Goal: Transaction & Acquisition: Purchase product/service

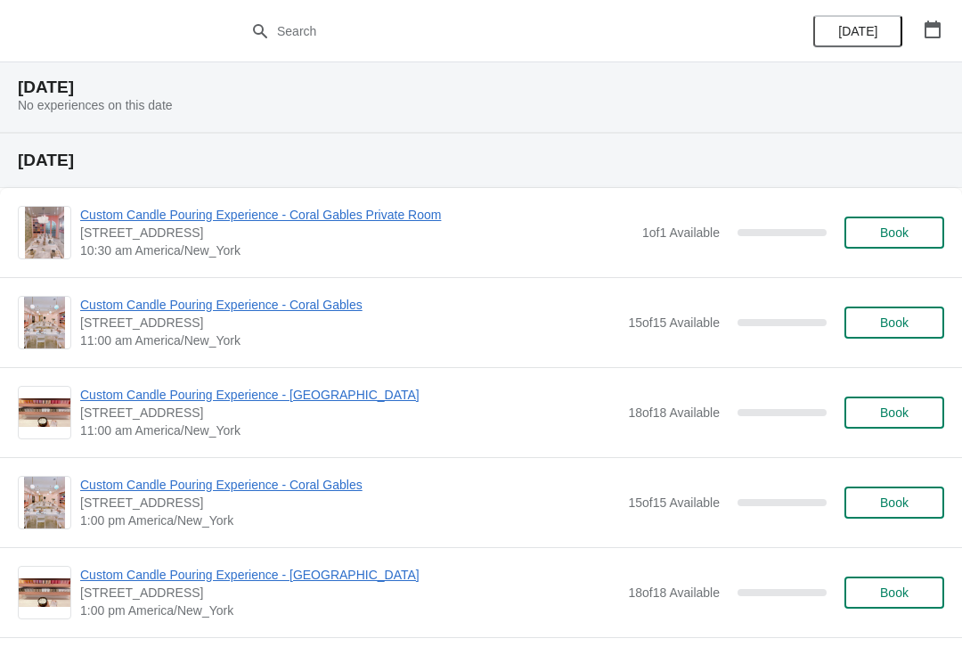
scroll to position [1279, 0]
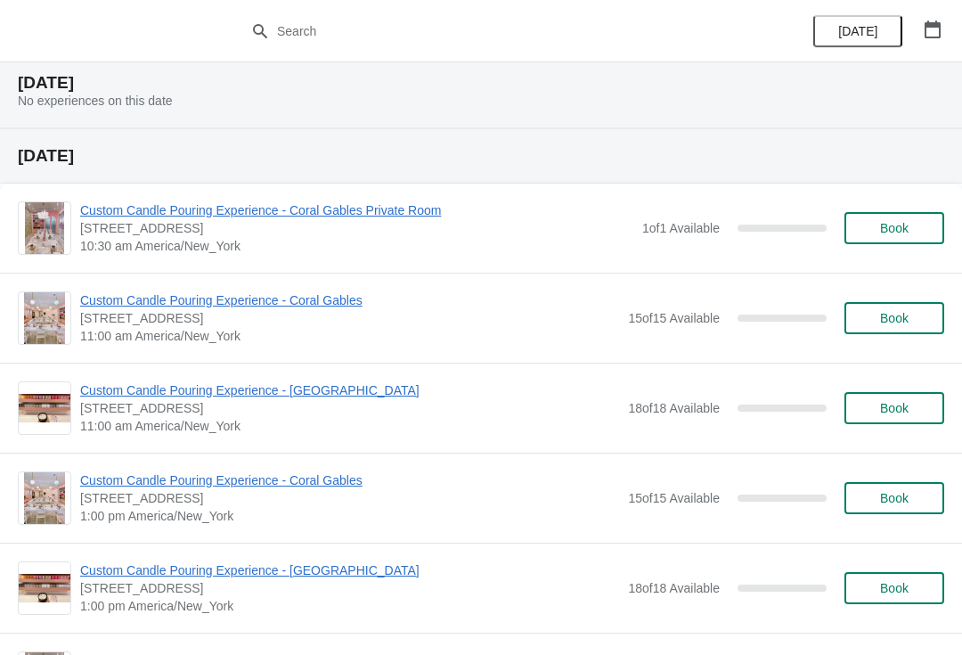
click at [905, 322] on span "Book" at bounding box center [894, 318] width 29 height 14
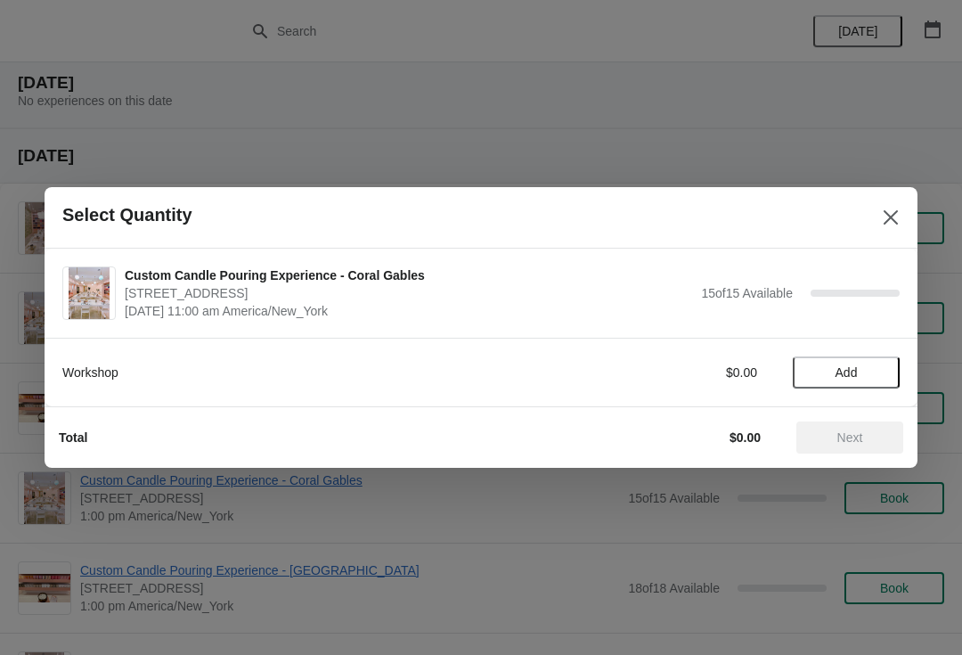
click at [846, 372] on span "Add" at bounding box center [847, 372] width 22 height 14
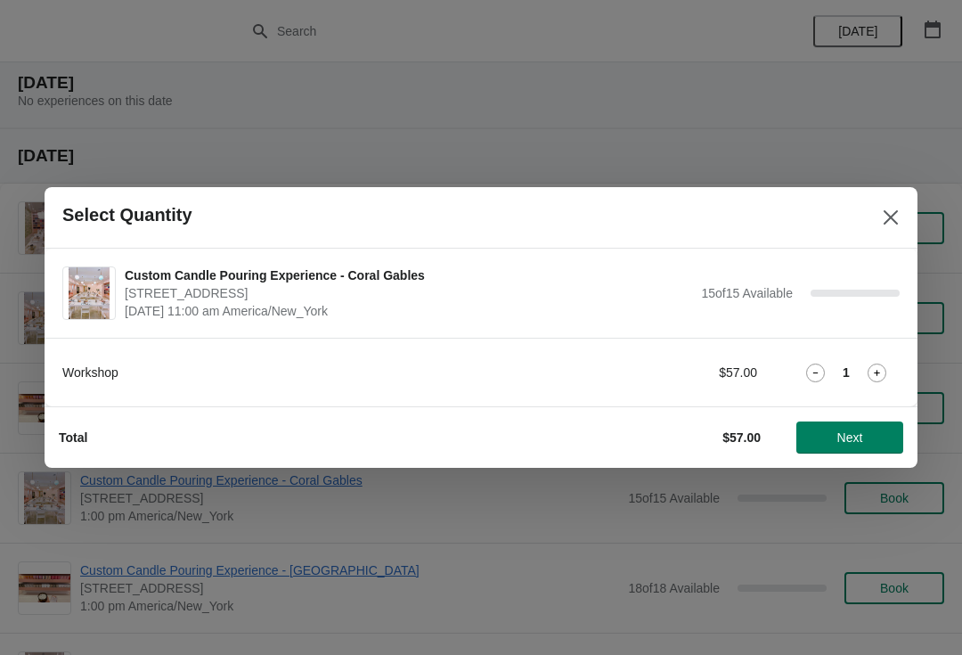
click at [846, 444] on span "Next" at bounding box center [851, 437] width 26 height 14
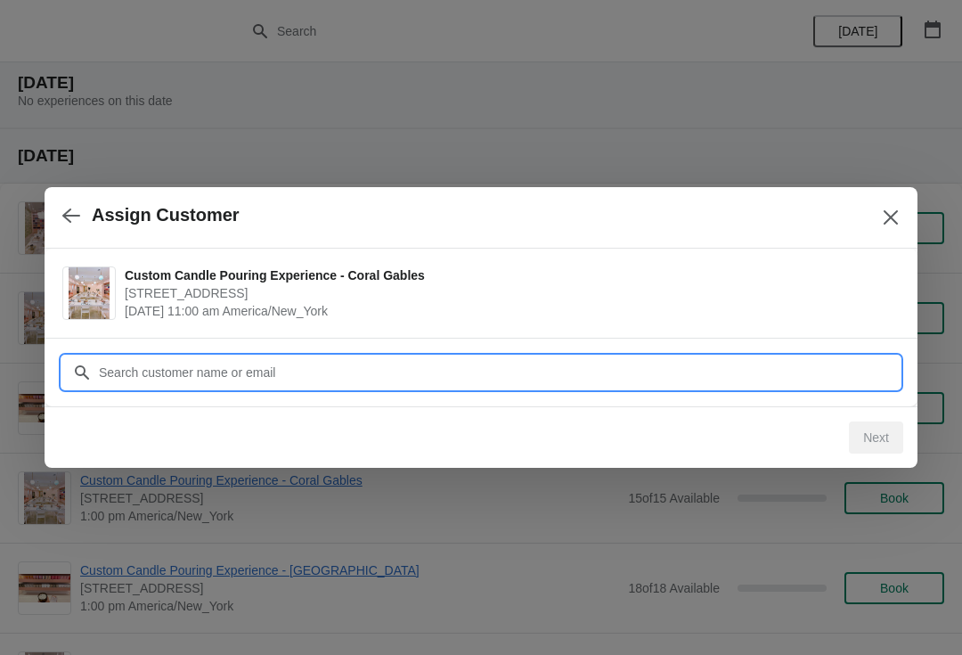
click at [666, 367] on input "Customer" at bounding box center [499, 372] width 802 height 32
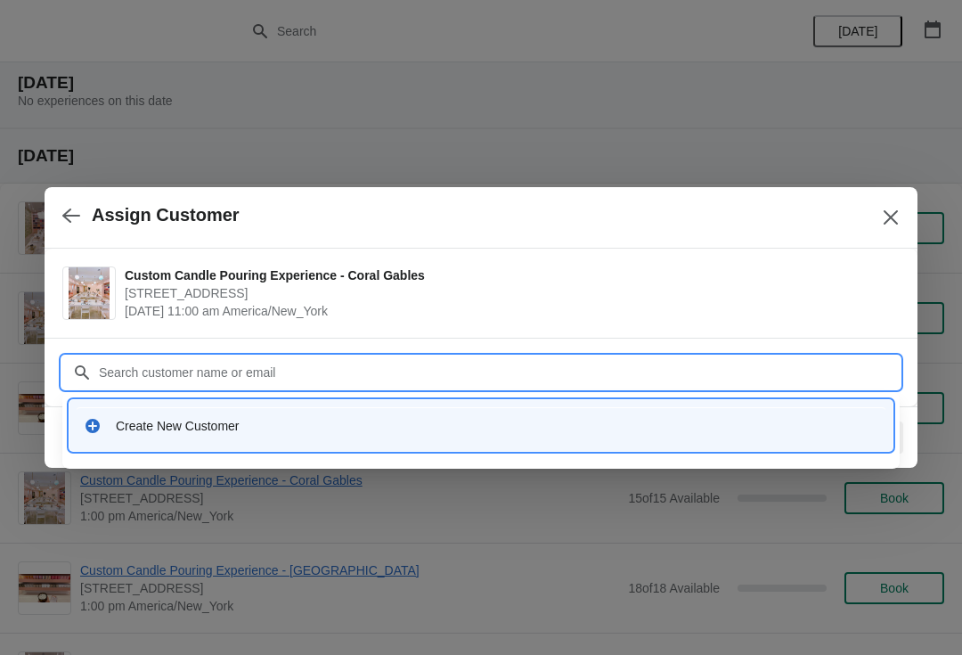
click at [566, 435] on div "Create New Customer" at bounding box center [481, 425] width 809 height 37
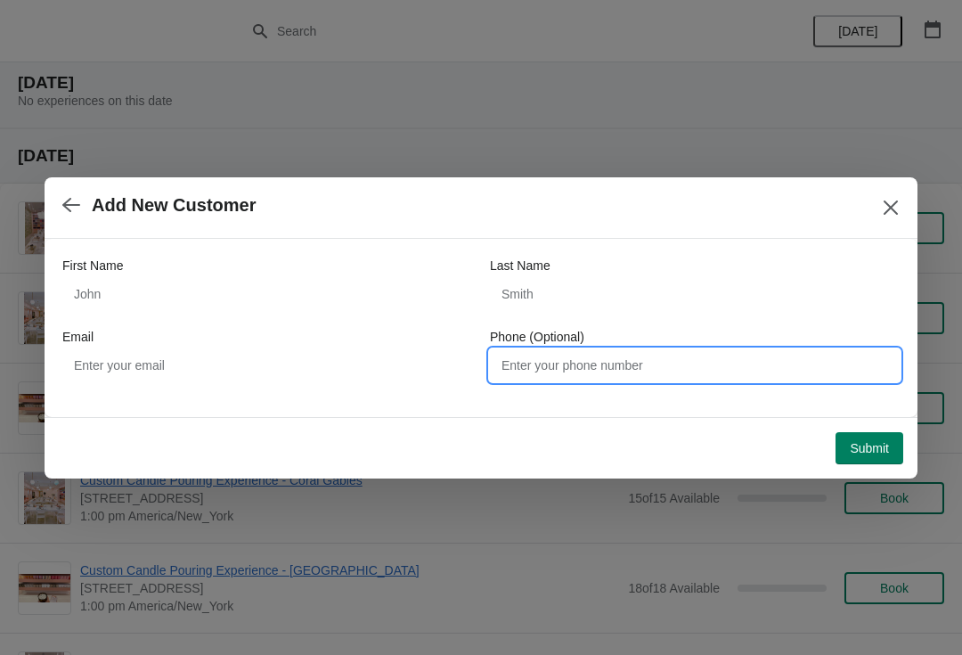
click at [599, 358] on input "Phone (Optional)" at bounding box center [695, 365] width 410 height 32
click at [650, 364] on input "Phone (Optional)" at bounding box center [695, 365] width 410 height 32
paste input "7869150244"
type input "7869150244"
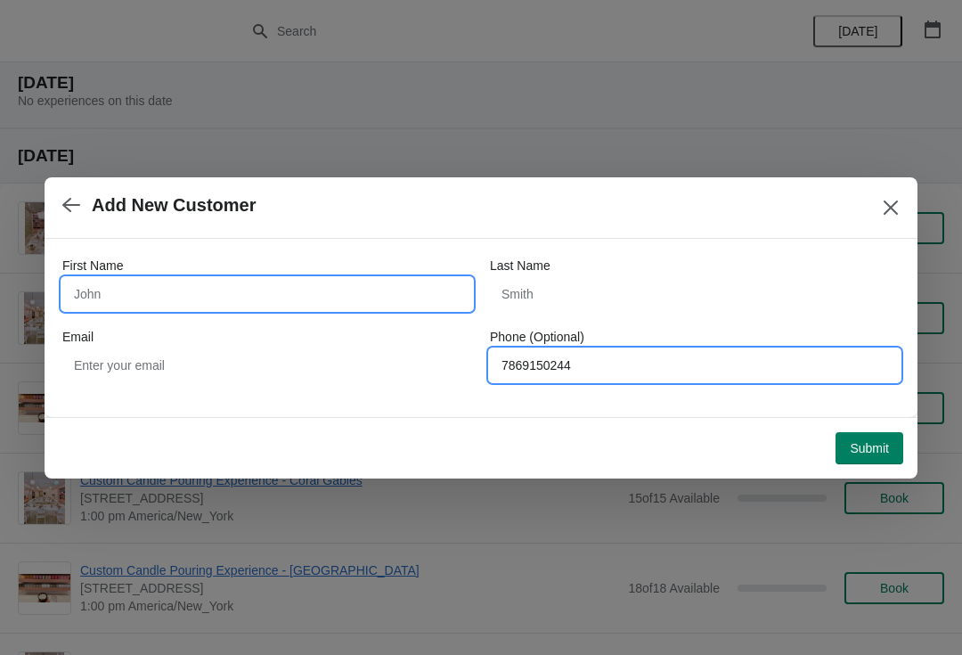
click at [420, 307] on input "First Name" at bounding box center [267, 294] width 410 height 32
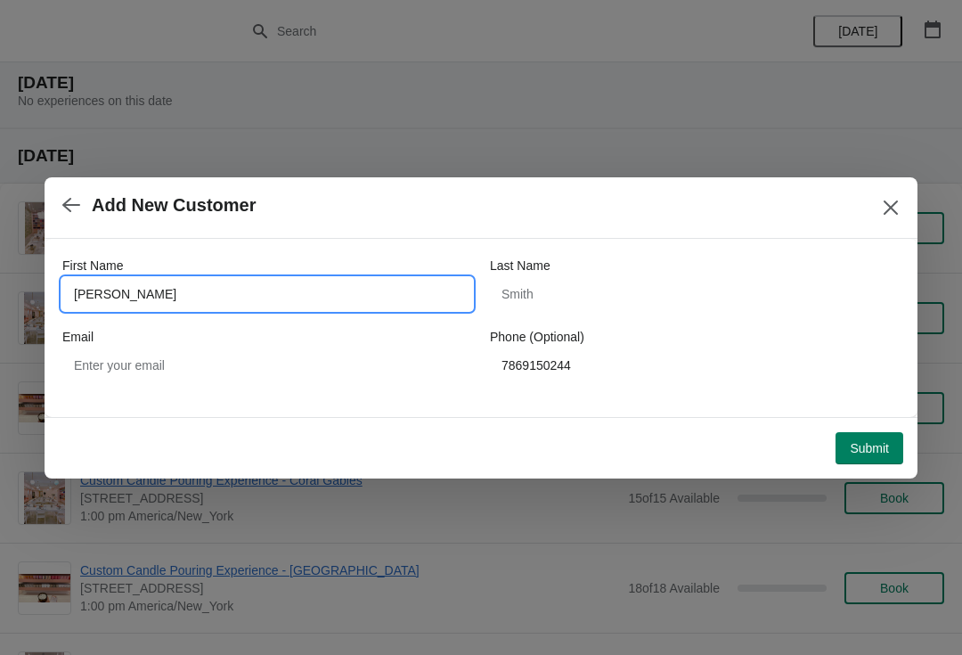
type input "[PERSON_NAME]"
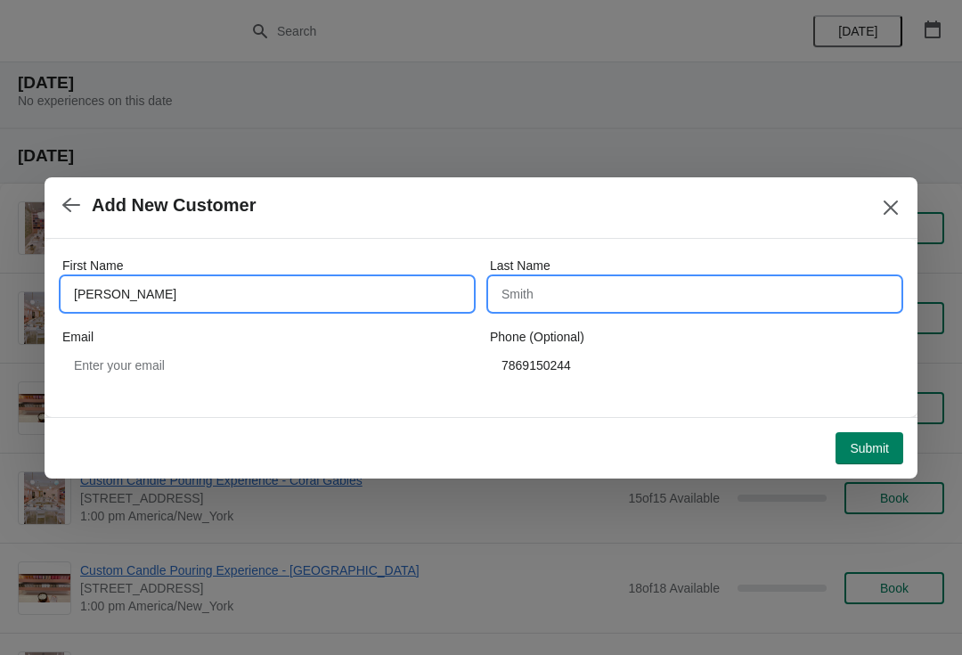
click at [669, 305] on input "Last Name" at bounding box center [695, 294] width 410 height 32
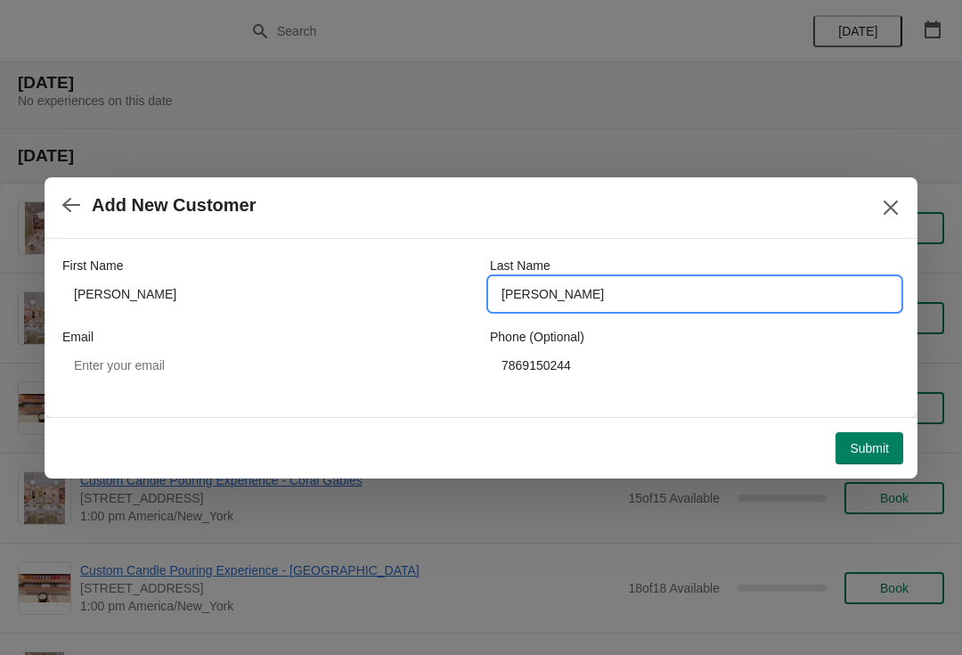
type input "[PERSON_NAME]"
click at [868, 453] on span "Submit" at bounding box center [869, 448] width 39 height 14
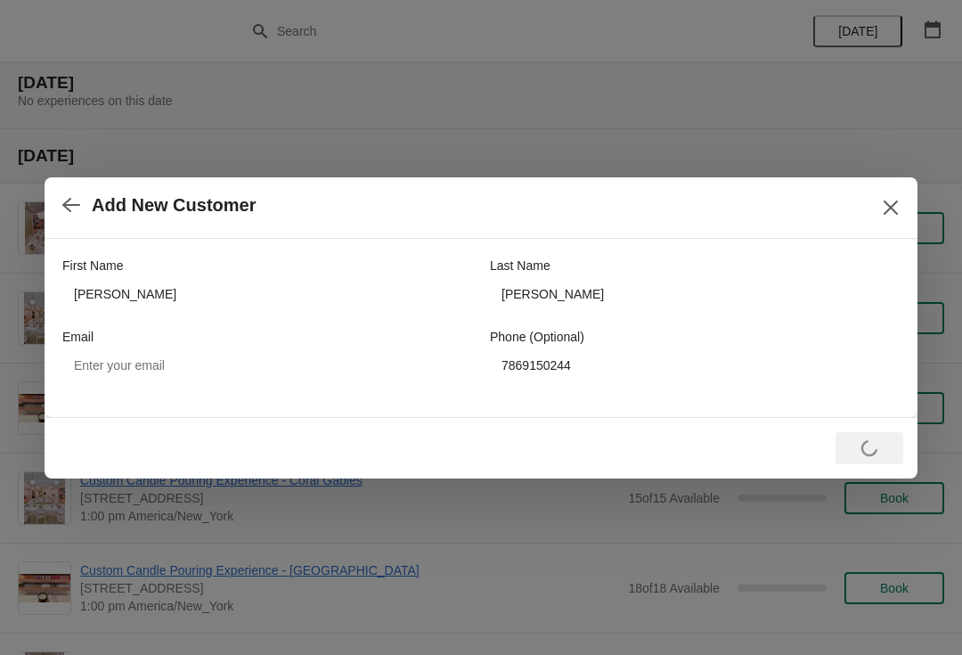
click at [894, 202] on icon "Close" at bounding box center [891, 208] width 18 height 18
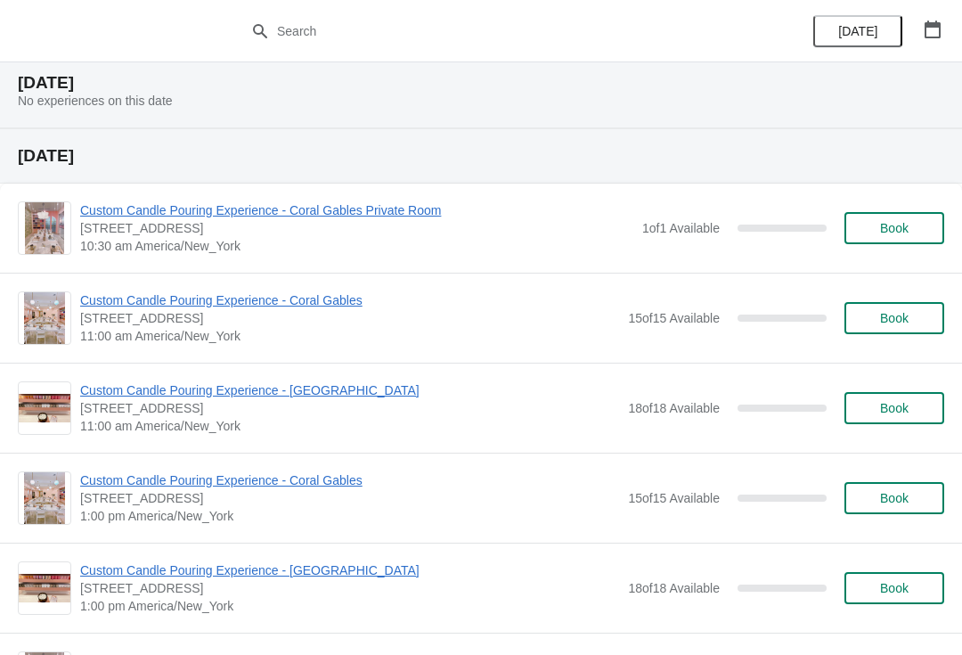
click at [906, 327] on button "Book" at bounding box center [895, 318] width 100 height 32
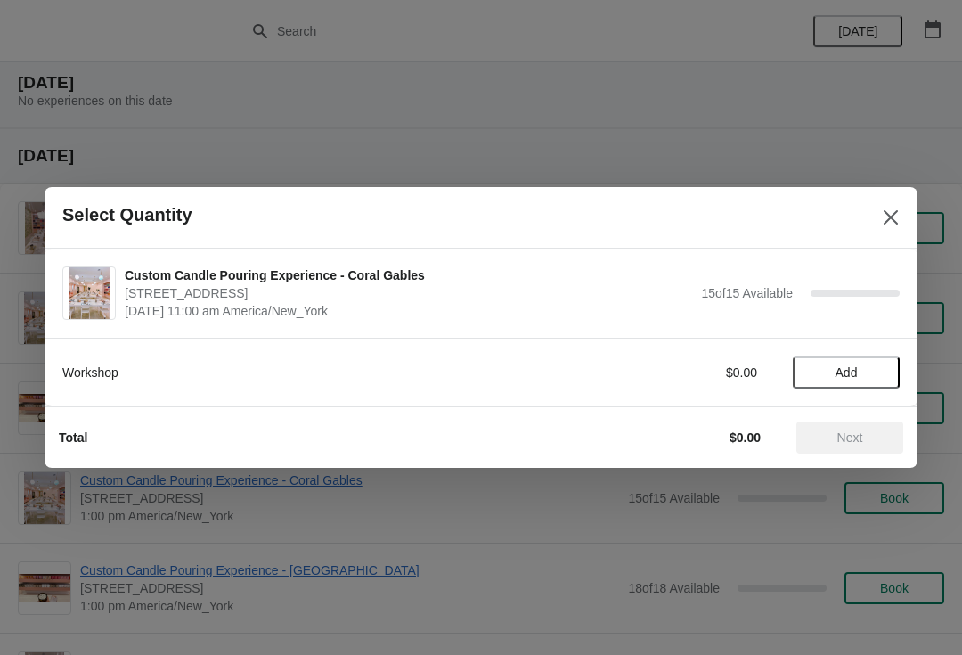
click at [867, 364] on button "Add" at bounding box center [846, 372] width 107 height 32
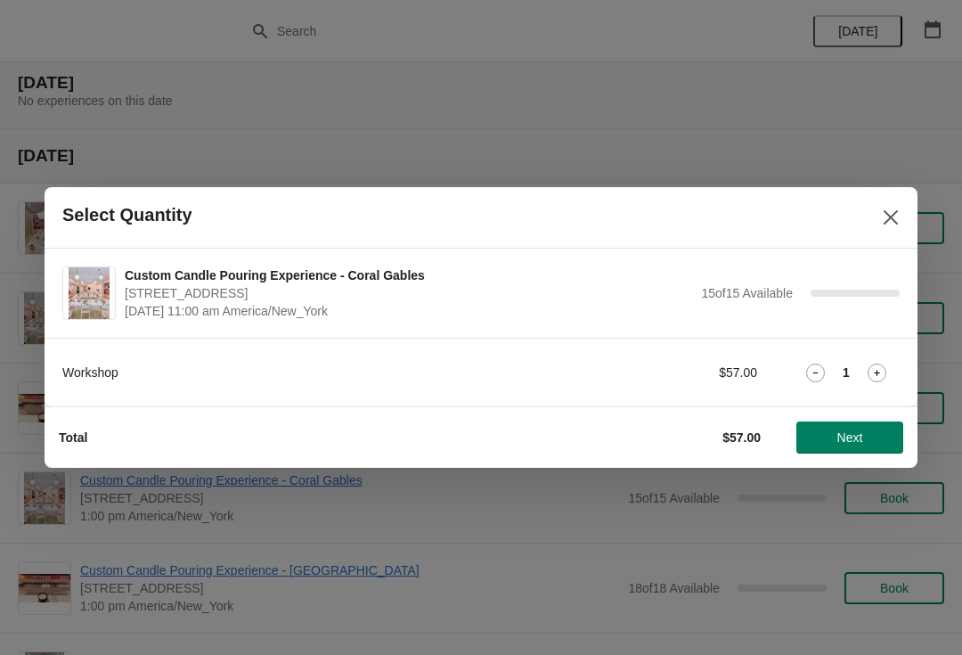
click at [866, 429] on button "Next" at bounding box center [850, 437] width 107 height 32
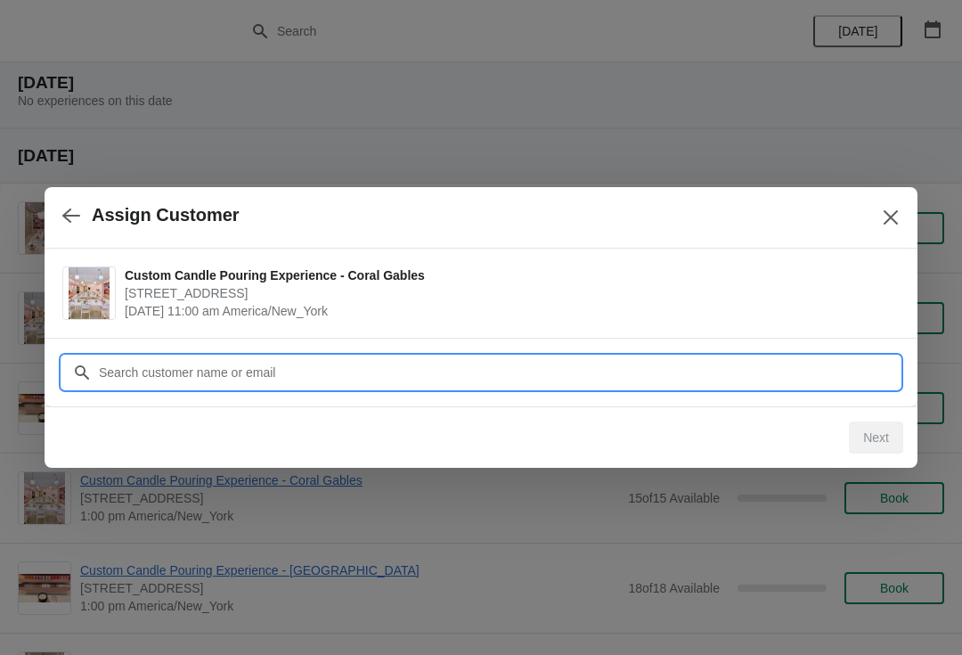
click at [541, 369] on input "Customer" at bounding box center [499, 372] width 802 height 32
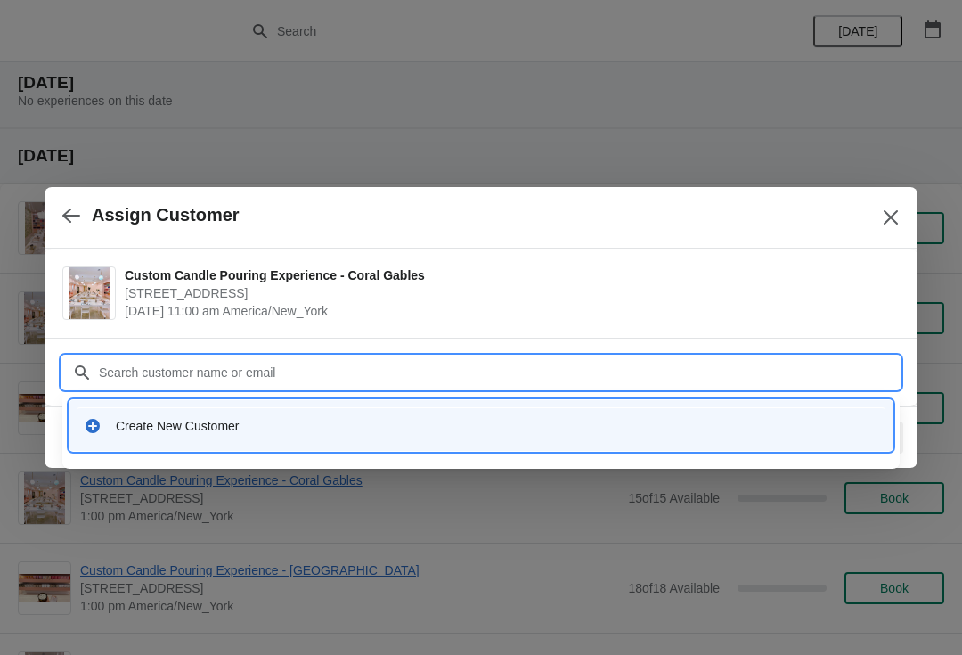
click at [544, 429] on div "Create New Customer" at bounding box center [497, 426] width 763 height 18
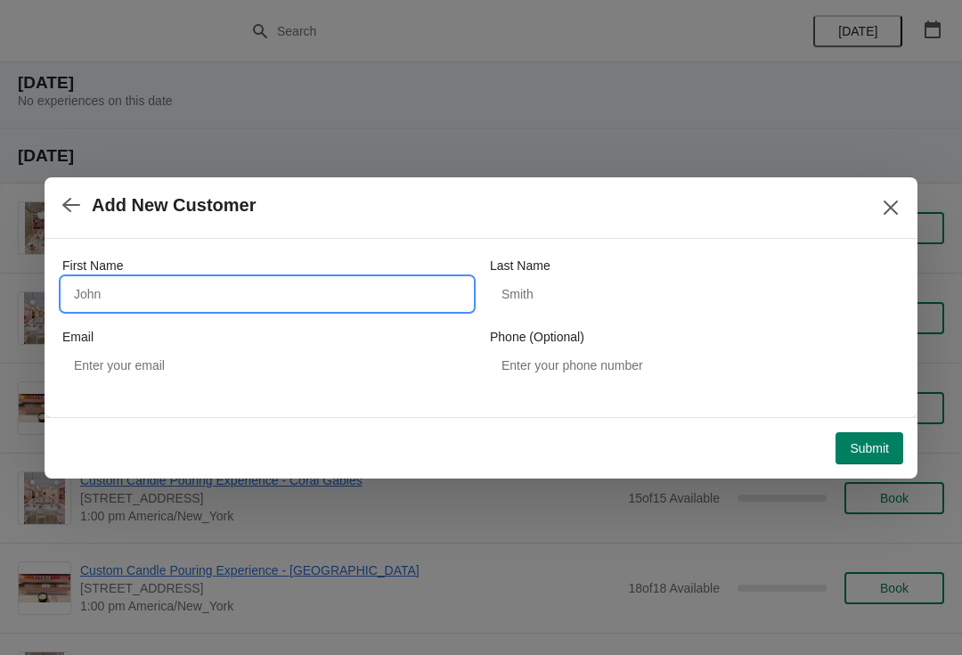
click at [414, 278] on input "First Name" at bounding box center [267, 294] width 410 height 32
type input "[PERSON_NAME]"
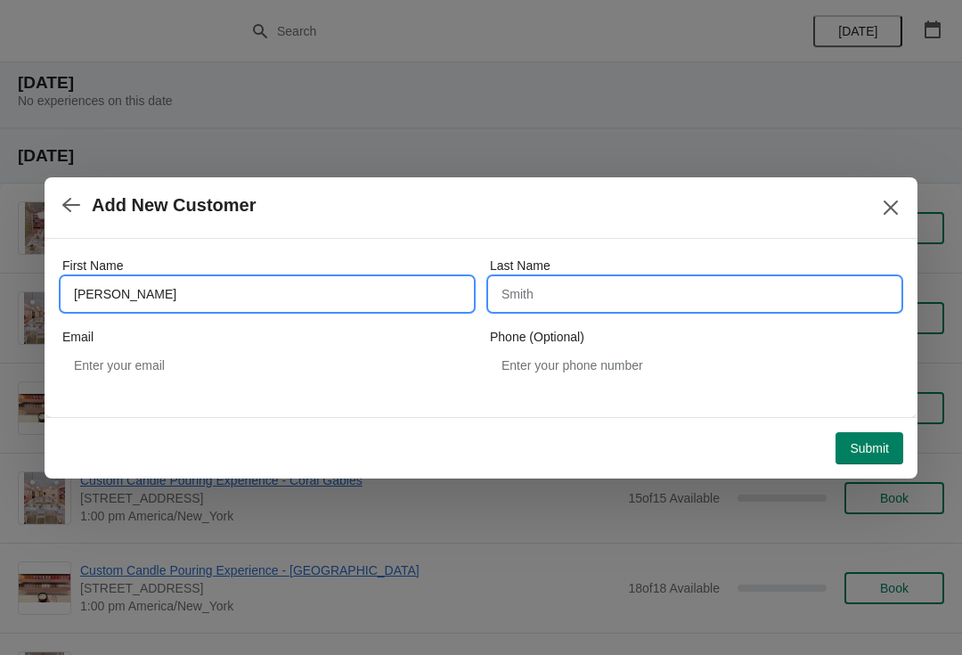
click at [670, 278] on input "Last Name" at bounding box center [695, 294] width 410 height 32
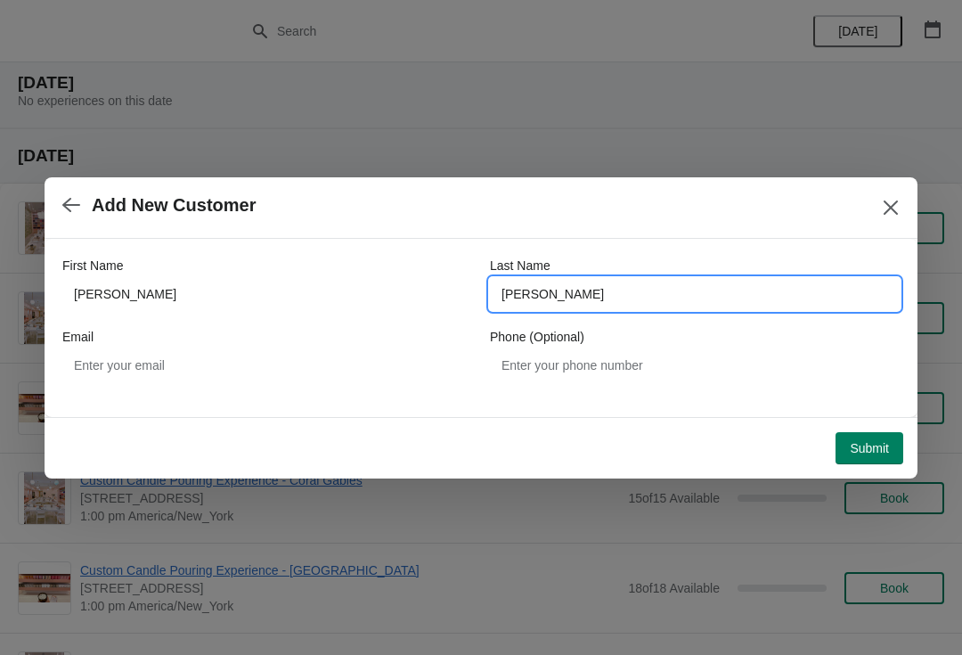
type input "[PERSON_NAME]"
click at [863, 448] on span "Submit" at bounding box center [869, 448] width 39 height 14
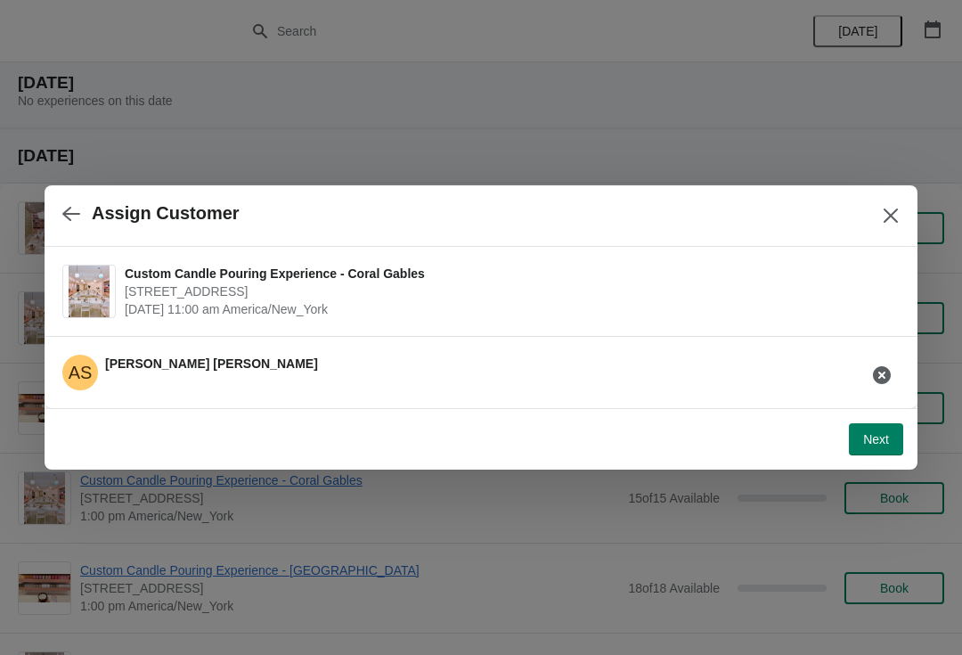
click at [879, 440] on span "Next" at bounding box center [876, 439] width 26 height 14
select select "Friend"
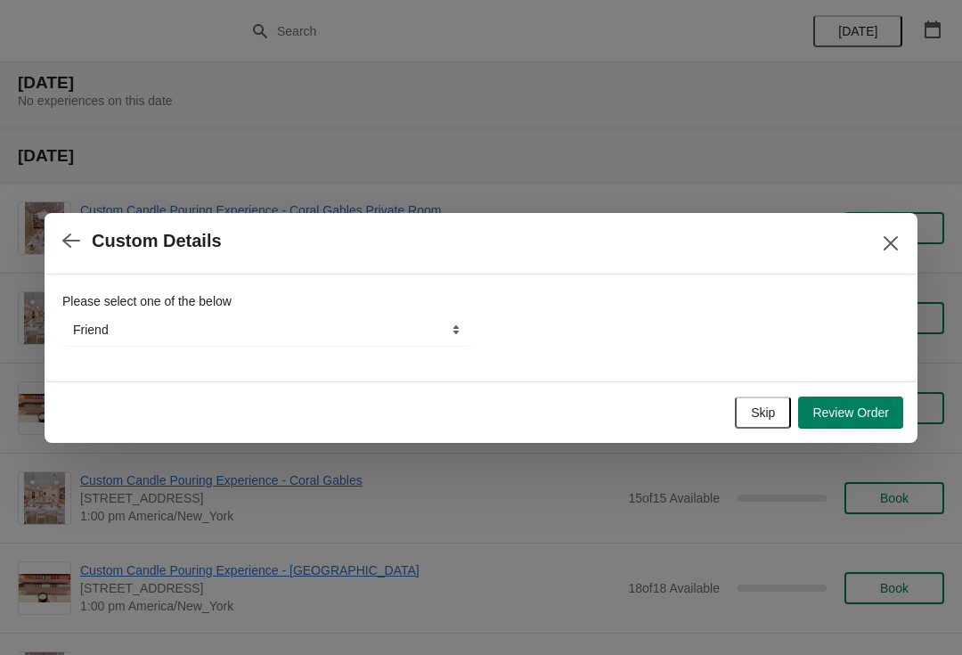
click at [861, 419] on span "Review Order" at bounding box center [851, 412] width 77 height 14
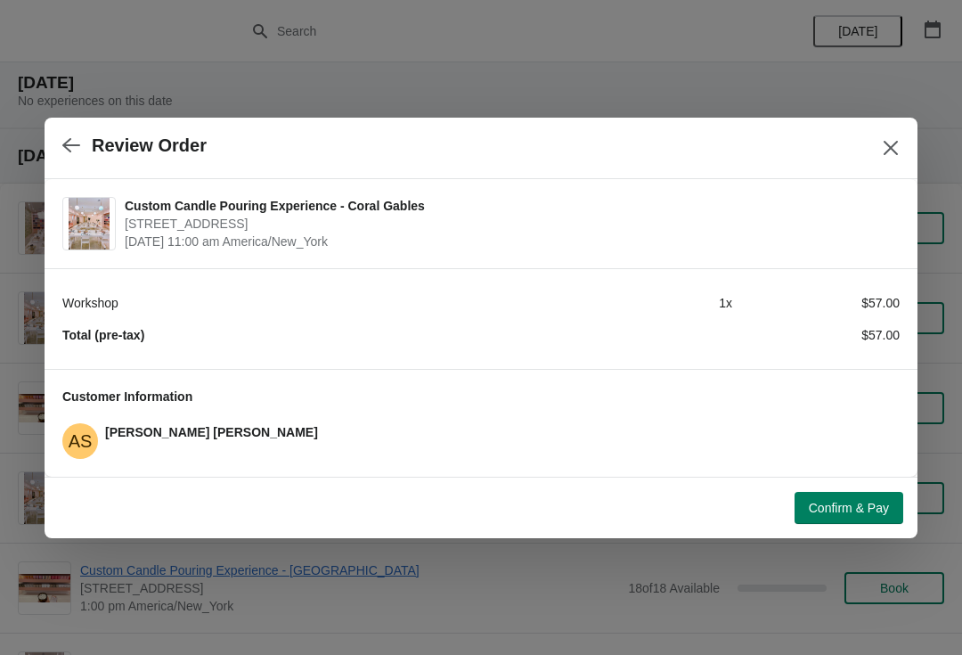
click at [873, 509] on span "Confirm & Pay" at bounding box center [849, 508] width 80 height 14
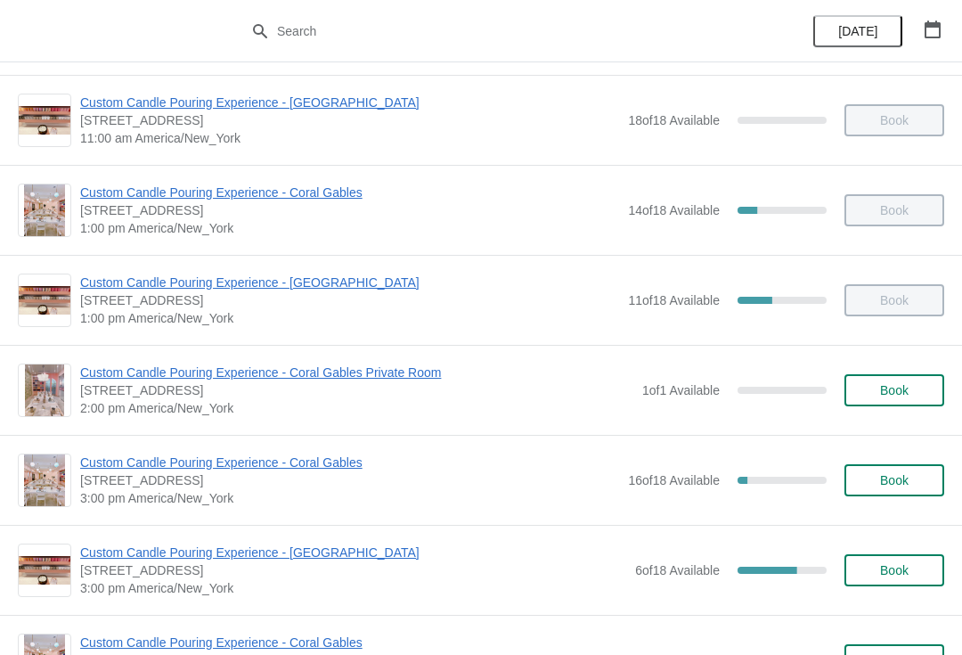
scroll to position [270, 0]
